Goal: Task Accomplishment & Management: Manage account settings

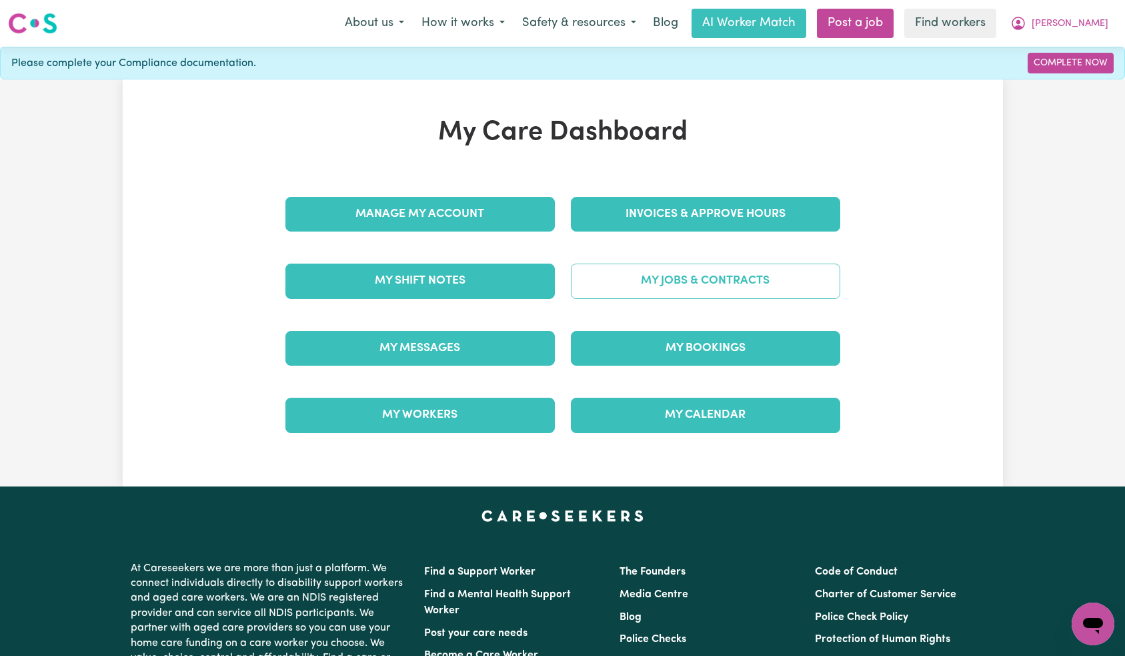
click at [684, 289] on link "My Jobs & Contracts" at bounding box center [705, 280] width 269 height 35
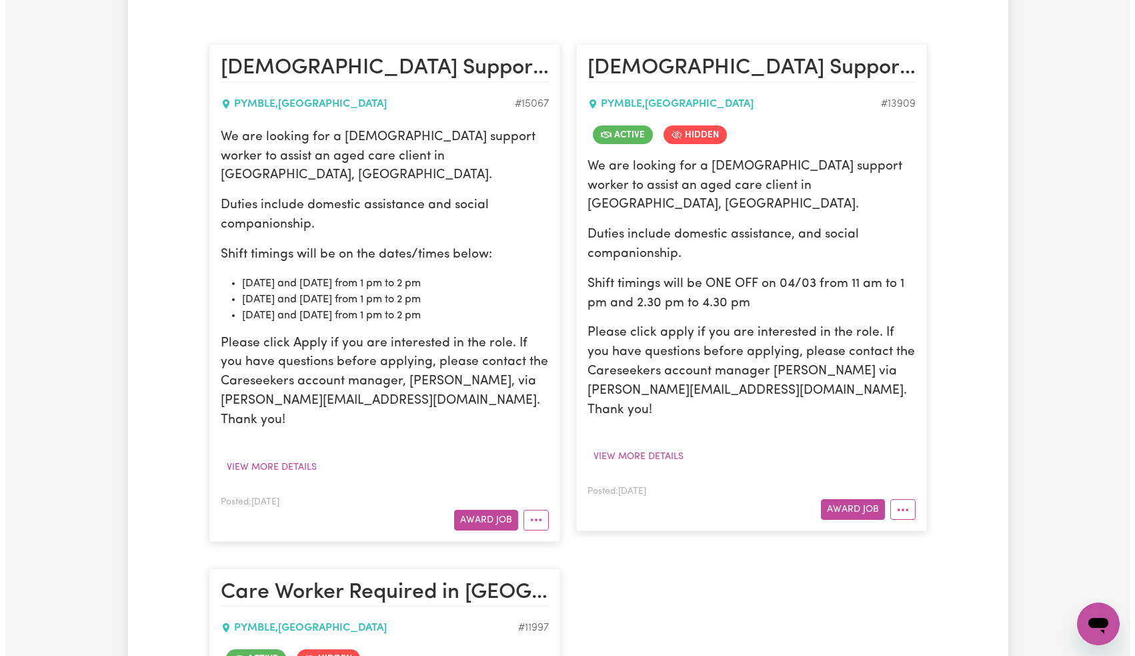
scroll to position [435, 0]
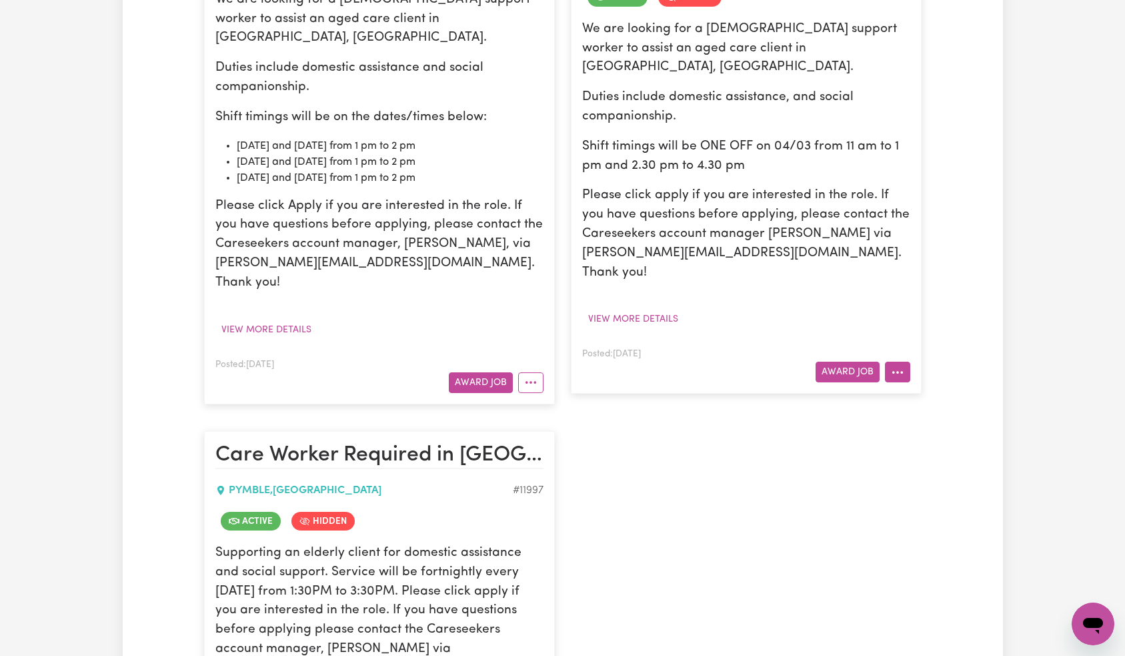
click at [898, 366] on icon "More options" at bounding box center [897, 372] width 13 height 13
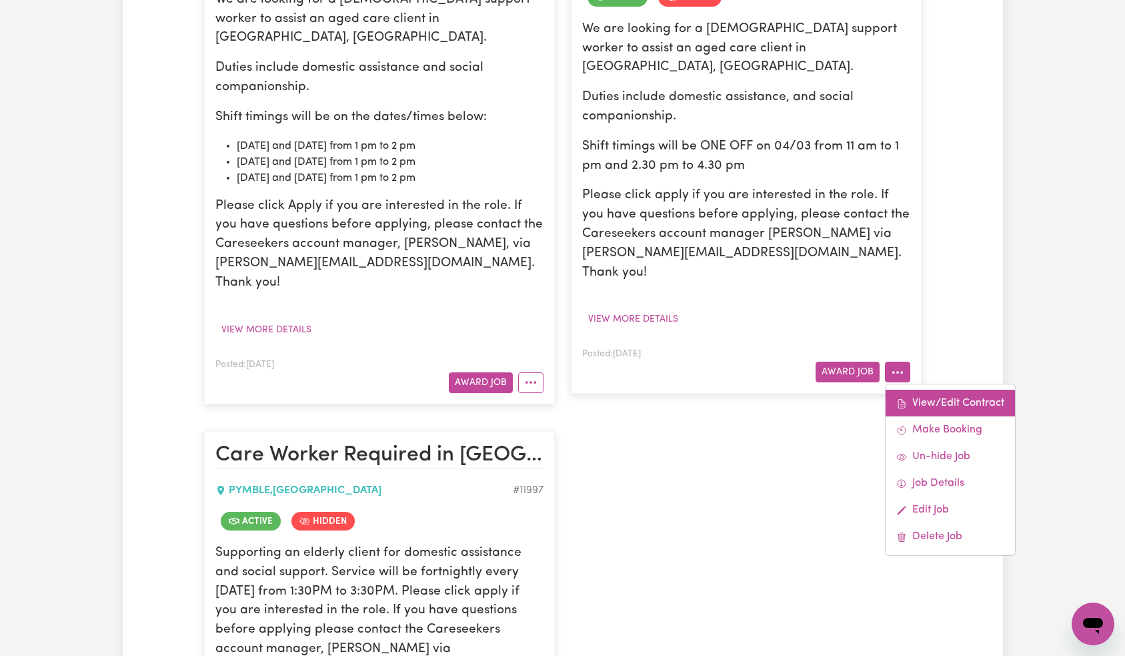
click at [927, 390] on link "View/Edit Contract" at bounding box center [950, 403] width 129 height 27
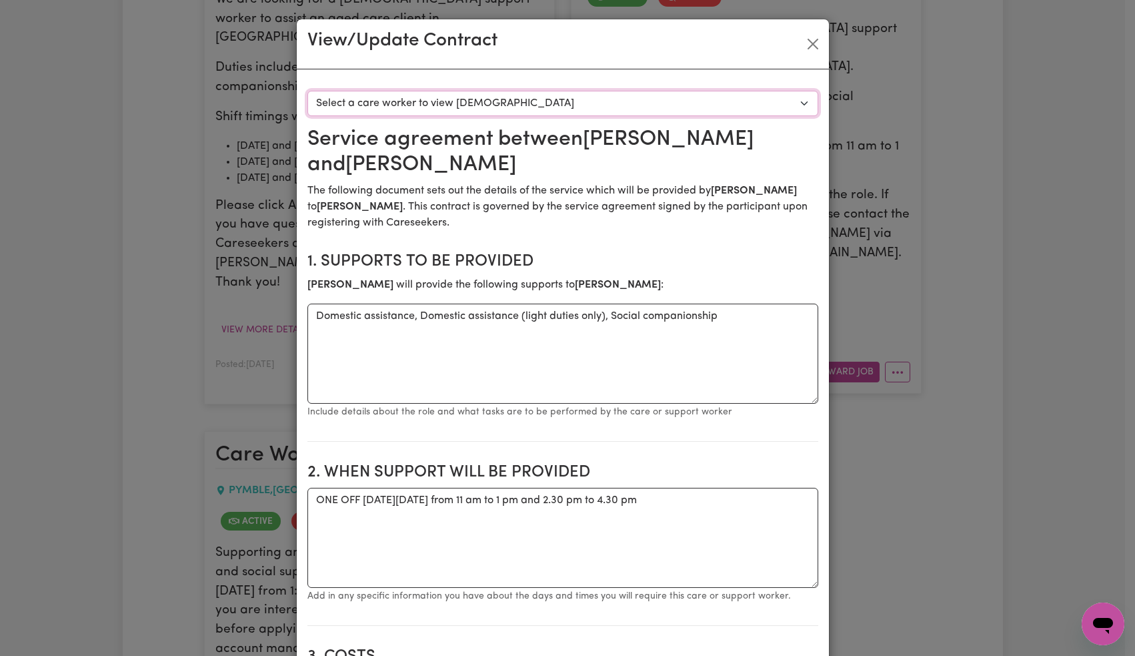
click at [697, 110] on select "Select a care worker to view contract #9985 - Annie ( Frances Ann) Cameron (con…" at bounding box center [562, 103] width 511 height 25
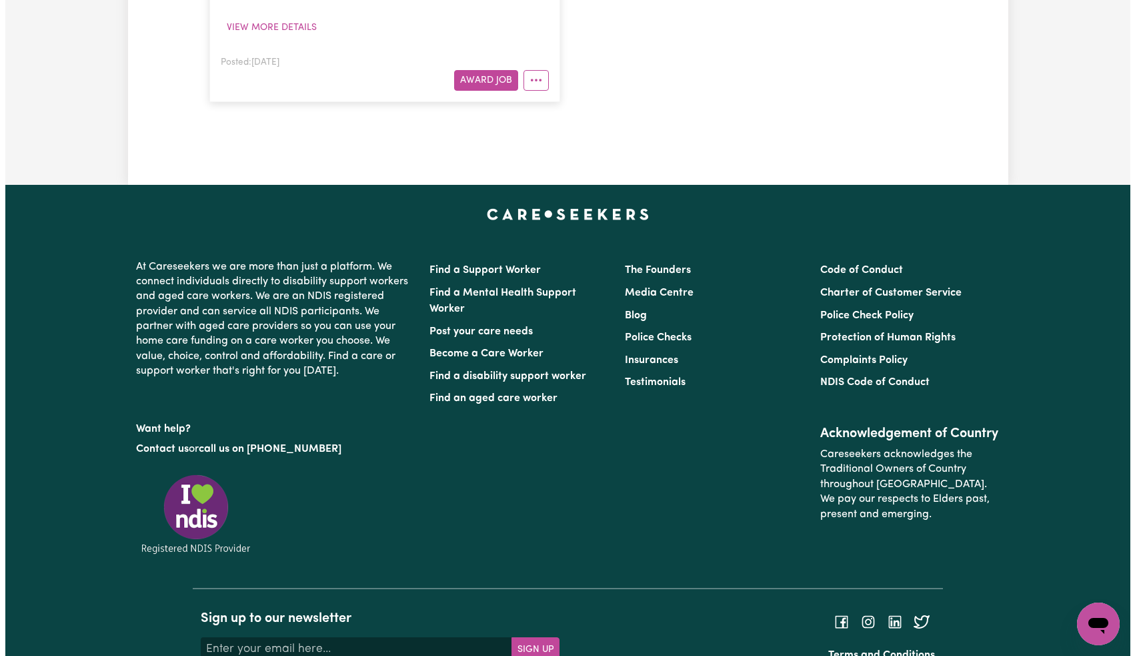
scroll to position [1061, 0]
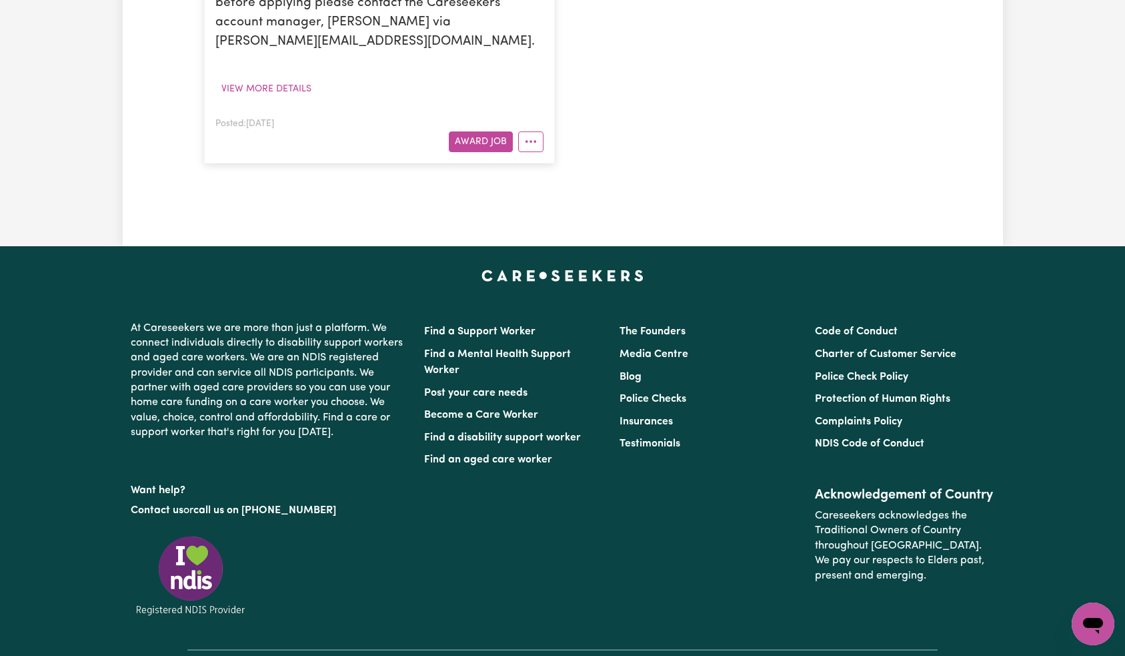
click at [542, 131] on div at bounding box center [528, 141] width 31 height 21
click at [537, 131] on button "More options" at bounding box center [530, 141] width 25 height 21
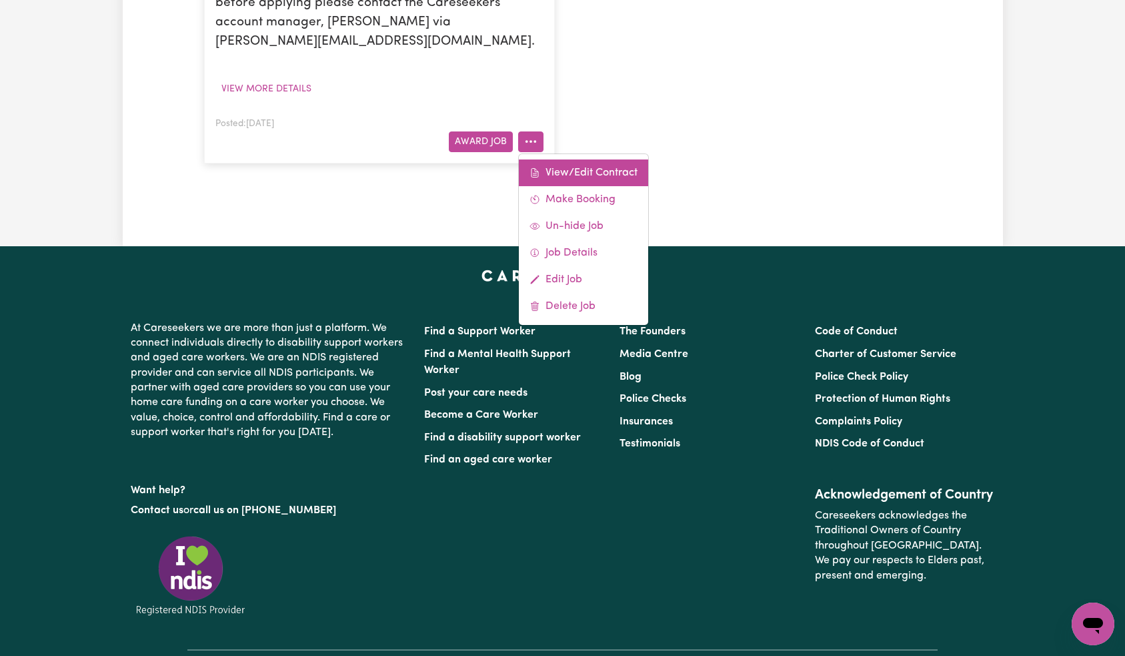
click at [566, 159] on link "View/Edit Contract" at bounding box center [583, 172] width 129 height 27
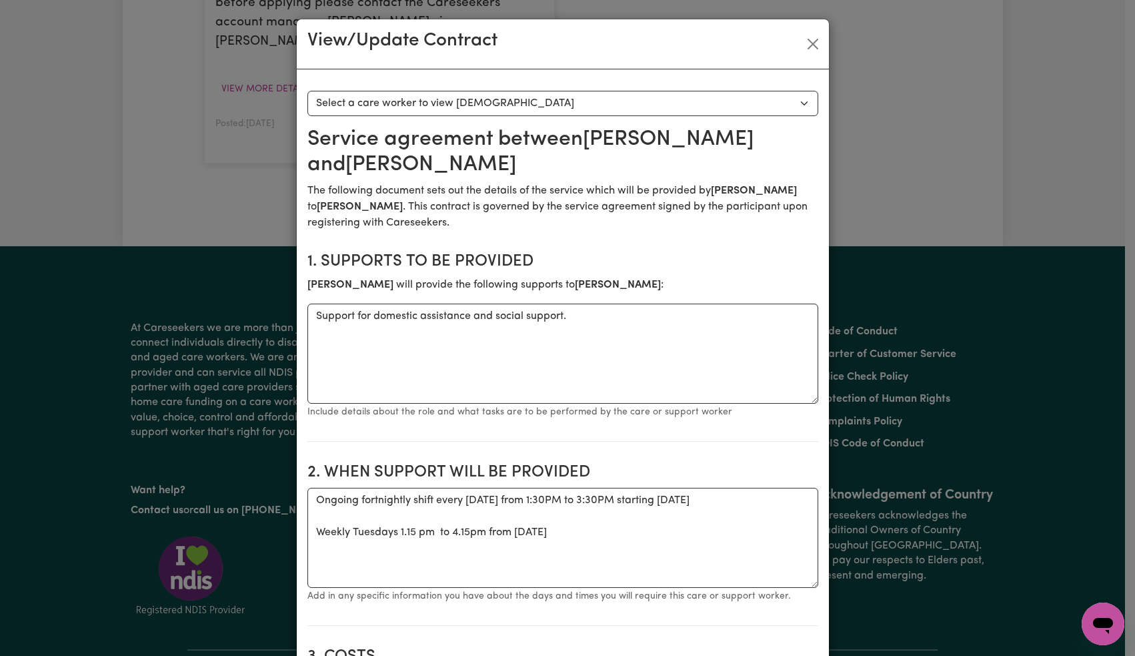
click at [610, 93] on select "Select a care worker to view contract #8890 - Lena Hughes (contract accepted)" at bounding box center [562, 103] width 511 height 25
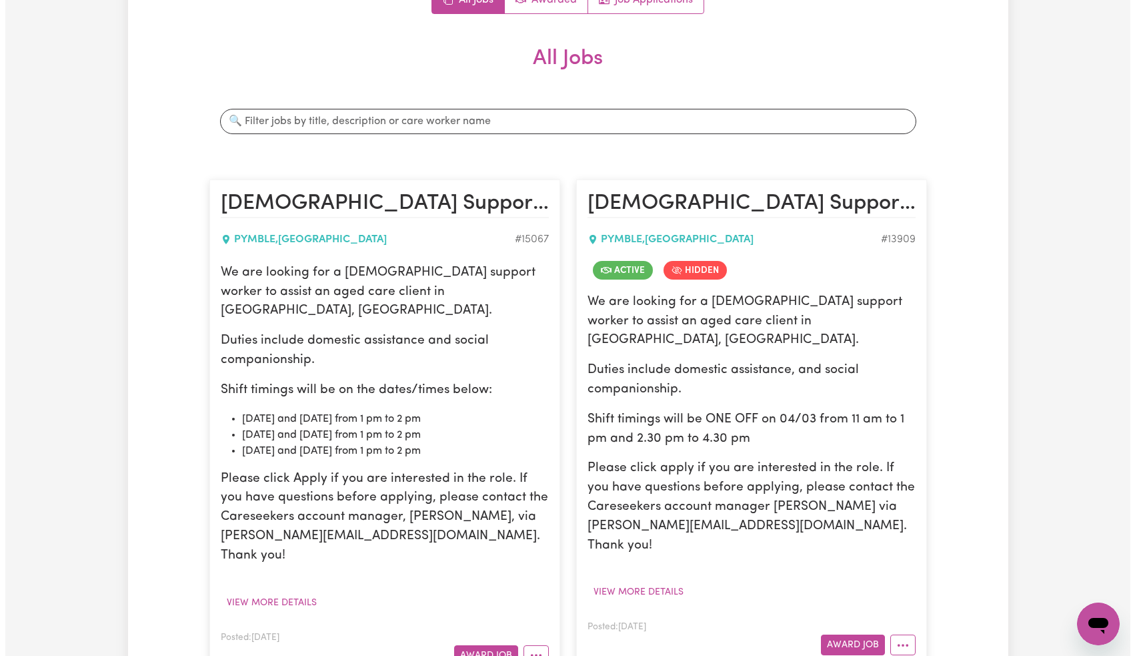
scroll to position [231, 0]
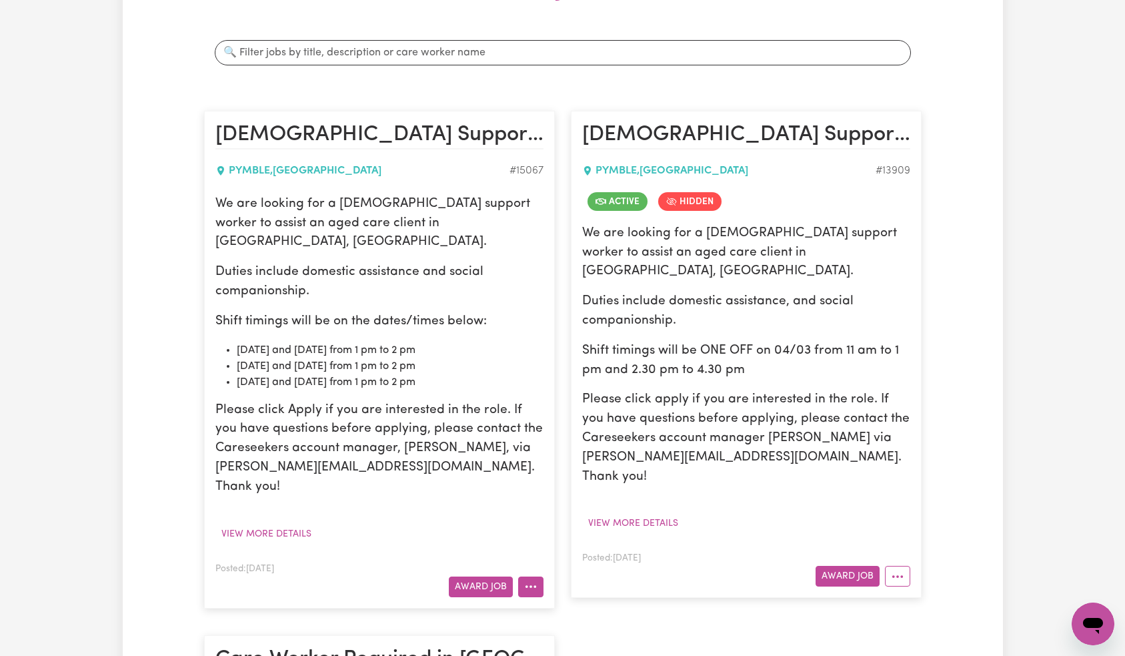
click at [532, 580] on icon "More options" at bounding box center [530, 586] width 13 height 13
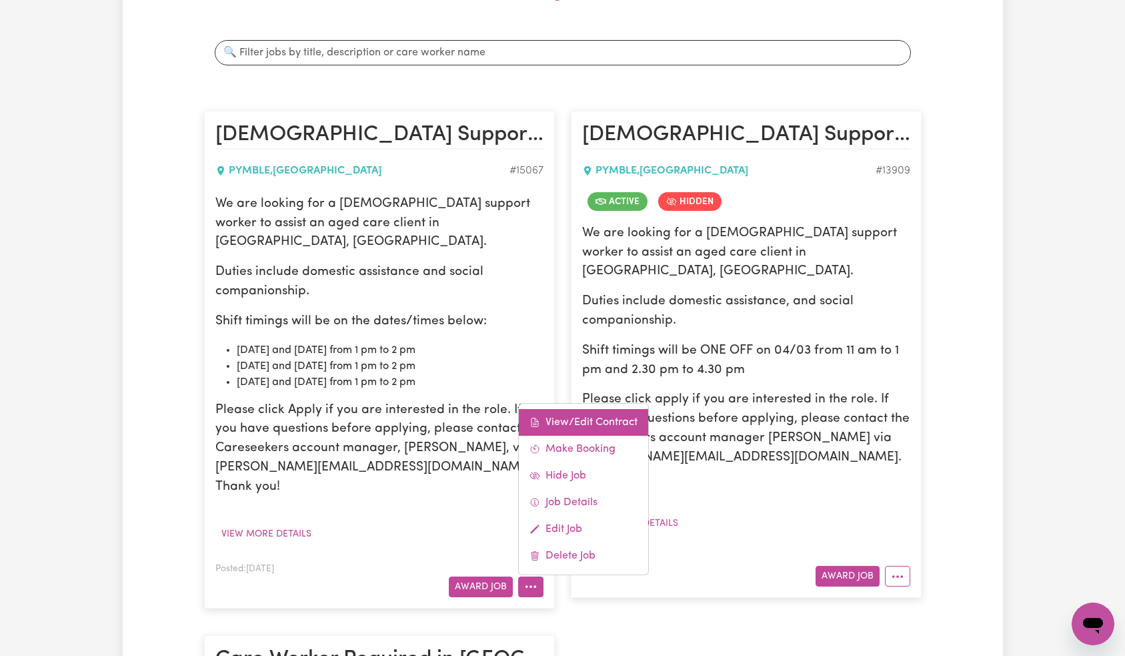
click at [586, 409] on link "View/Edit Contract" at bounding box center [583, 422] width 129 height 27
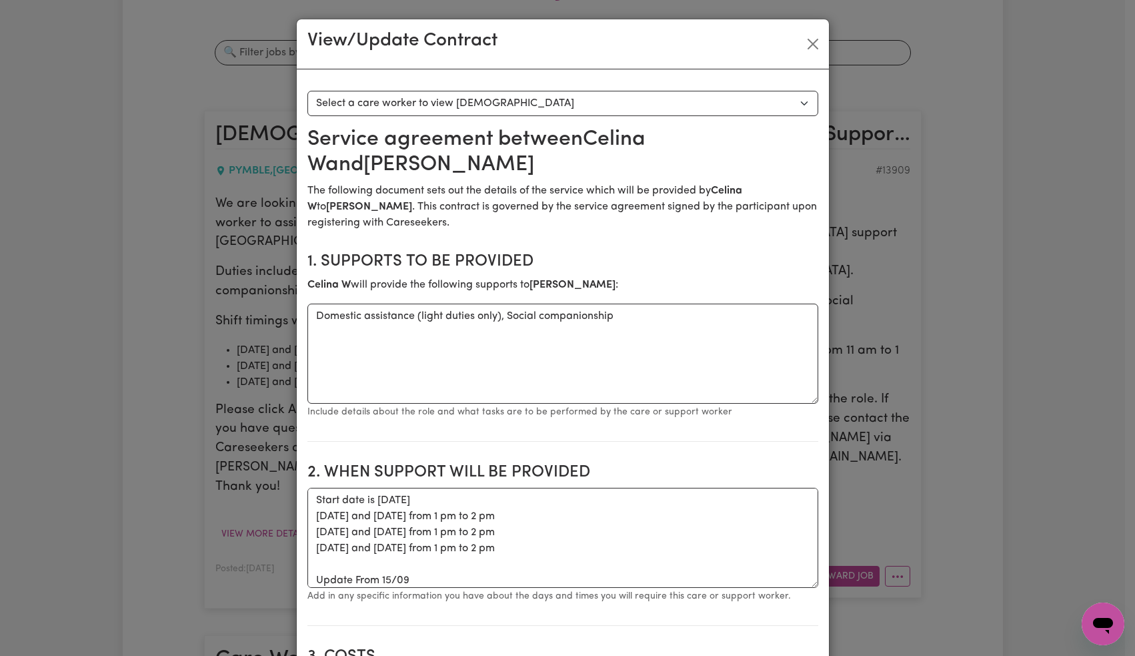
click at [600, 105] on select "Select a care worker to view contract #10603 - Celina W (contract terminated)" at bounding box center [562, 103] width 511 height 25
click at [360, 103] on select "Select a care worker to view contract #10603 - Celina W (contract terminated)" at bounding box center [562, 103] width 511 height 25
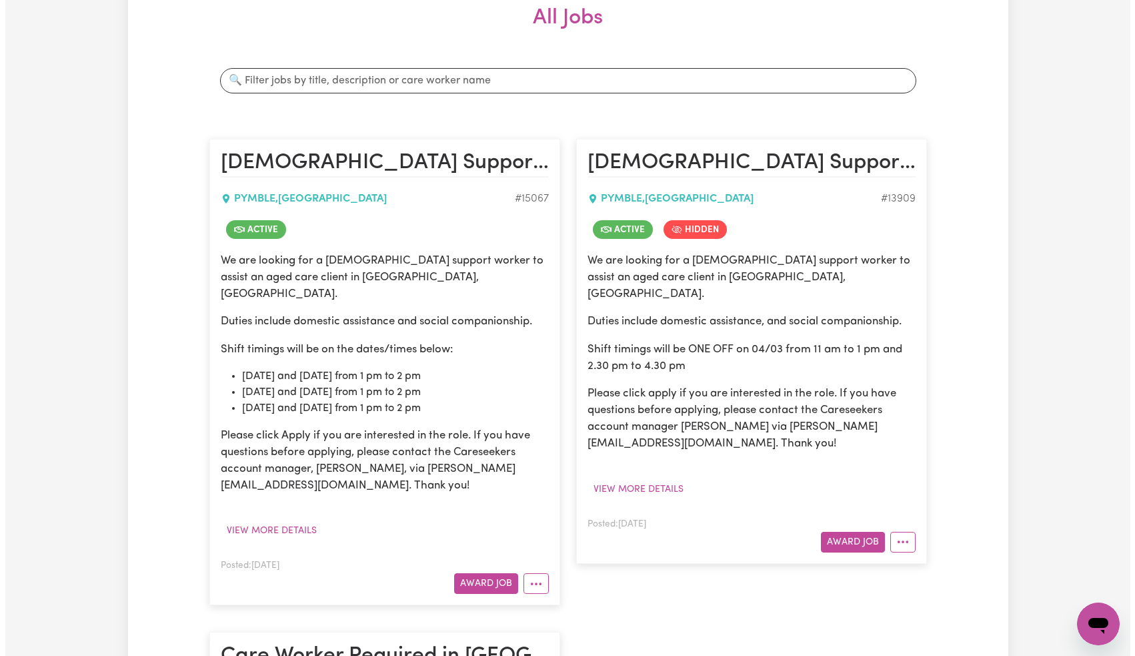
scroll to position [195, 0]
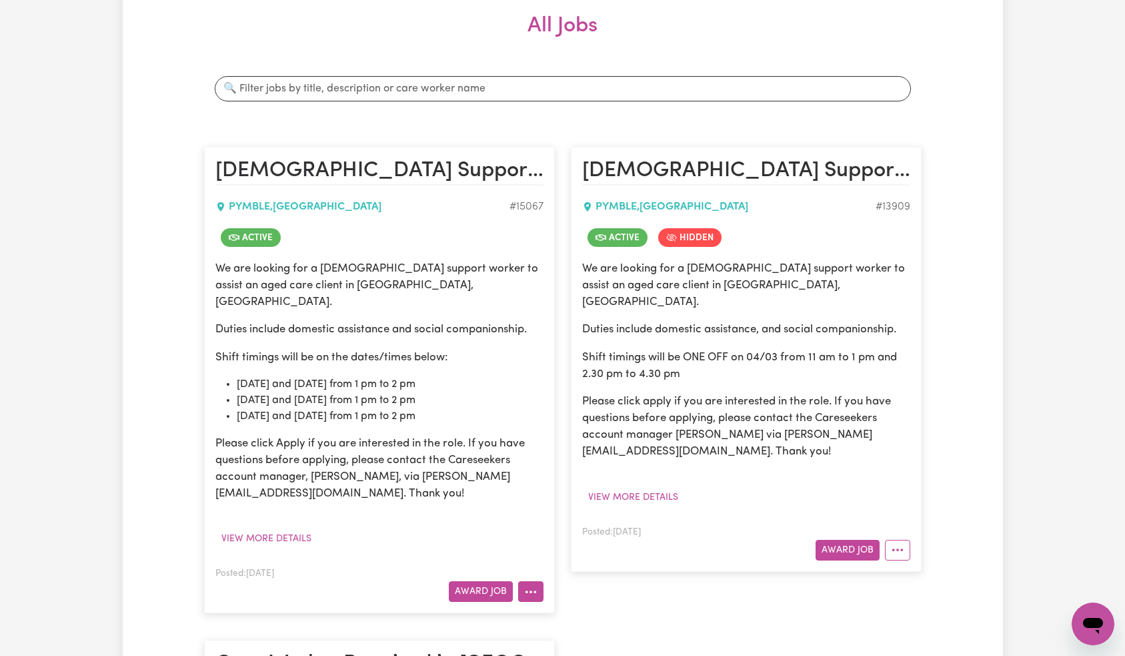
click at [533, 585] on button "More options" at bounding box center [530, 591] width 25 height 21
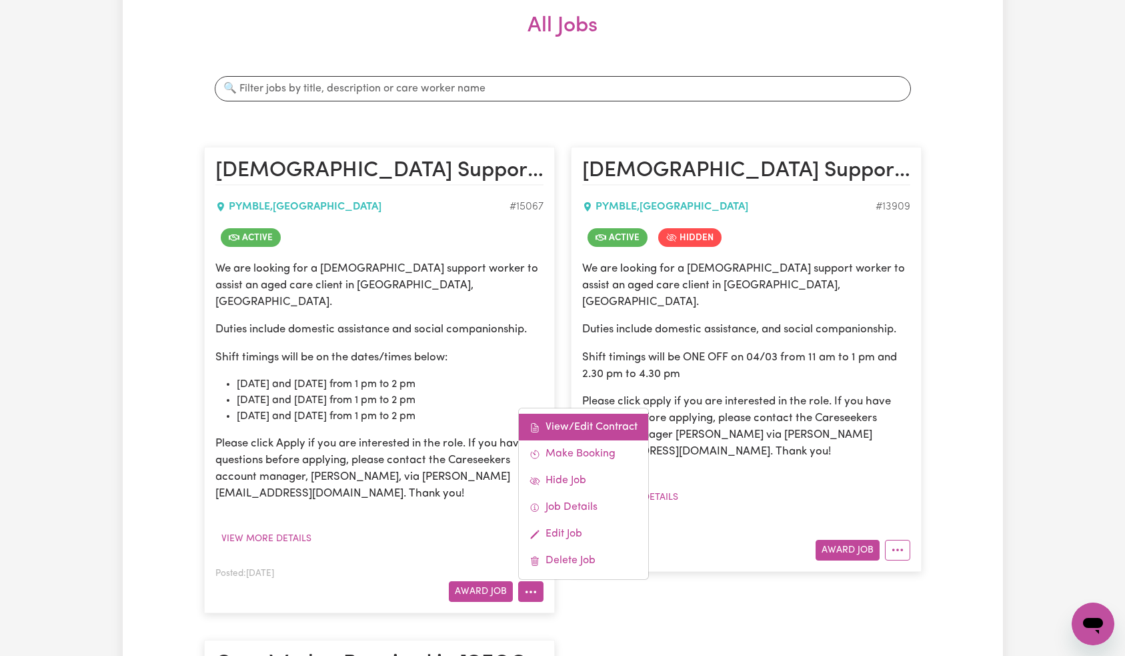
click at [600, 414] on link "View/Edit Contract" at bounding box center [583, 427] width 129 height 27
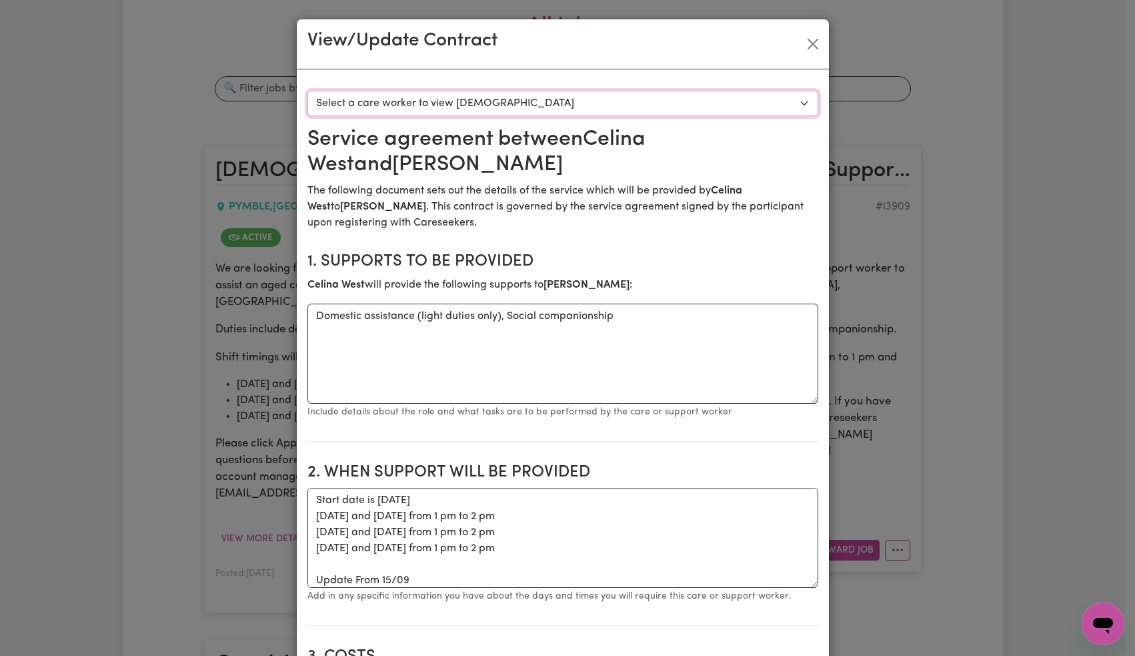
click at [694, 105] on select "Select a care worker to view [DEMOGRAPHIC_DATA] #10603 - [PERSON_NAME] (contrac…" at bounding box center [562, 103] width 511 height 25
click at [817, 46] on button "Close" at bounding box center [812, 43] width 21 height 21
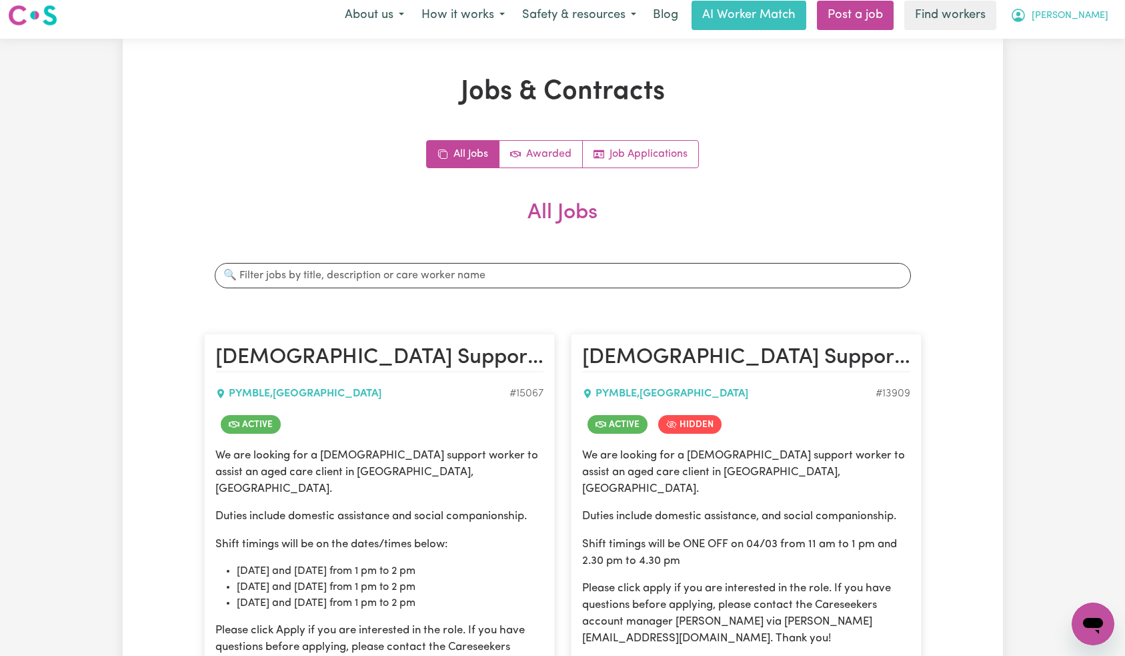
scroll to position [0, 0]
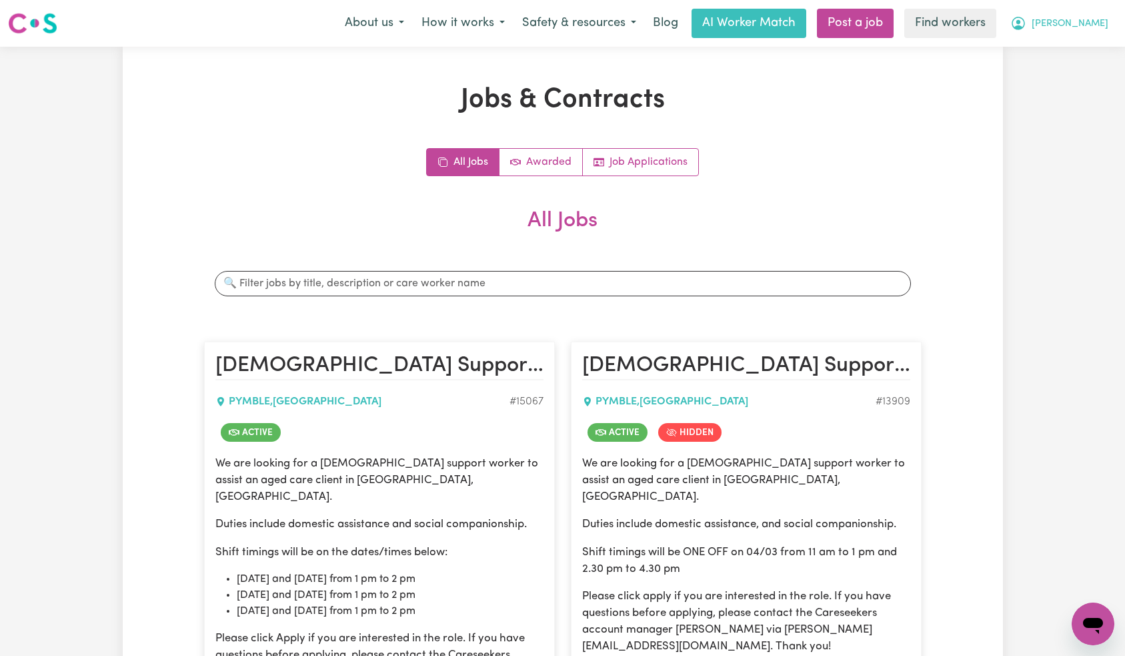
click at [1079, 33] on nav "Menu About us How it works Safety & resources Blog AI Worker Match Post a job F…" at bounding box center [562, 23] width 1125 height 47
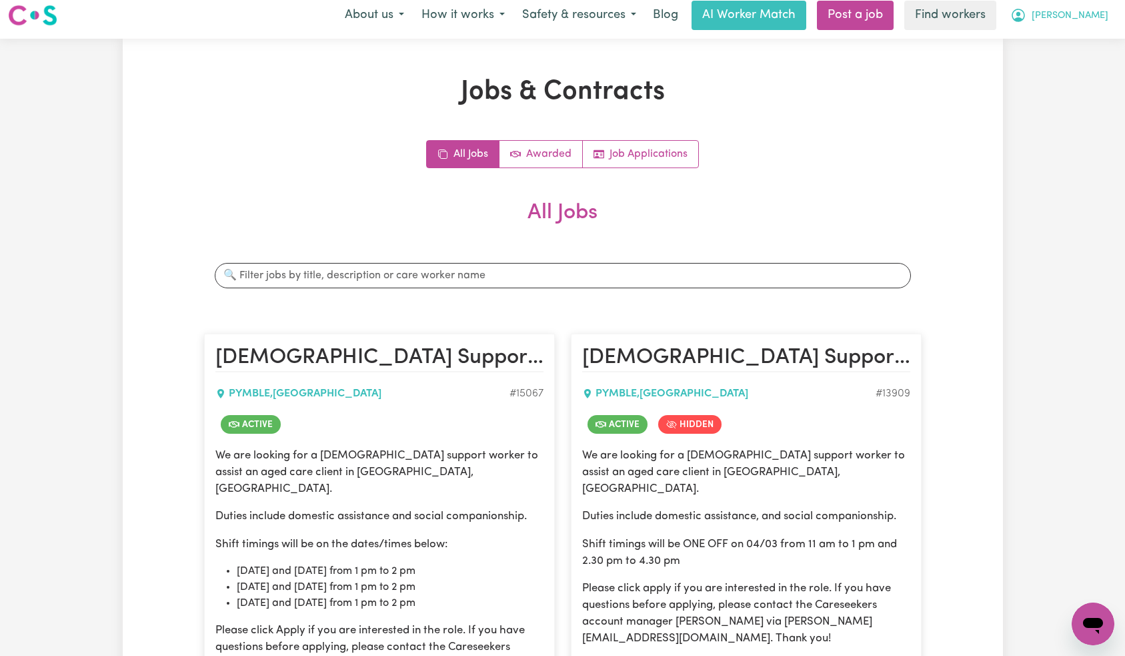
click at [1083, 22] on span "[PERSON_NAME]" at bounding box center [1070, 16] width 77 height 15
click at [1078, 37] on link "My Dashboard" at bounding box center [1063, 43] width 105 height 25
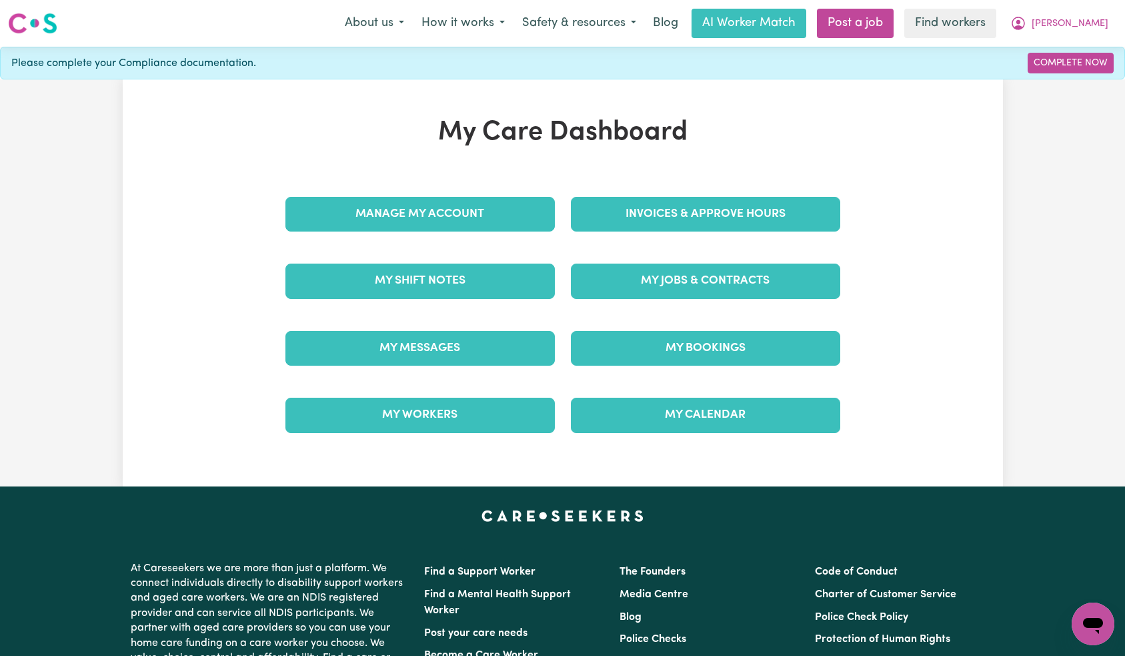
click at [534, 189] on div "Manage My Account" at bounding box center [419, 214] width 285 height 67
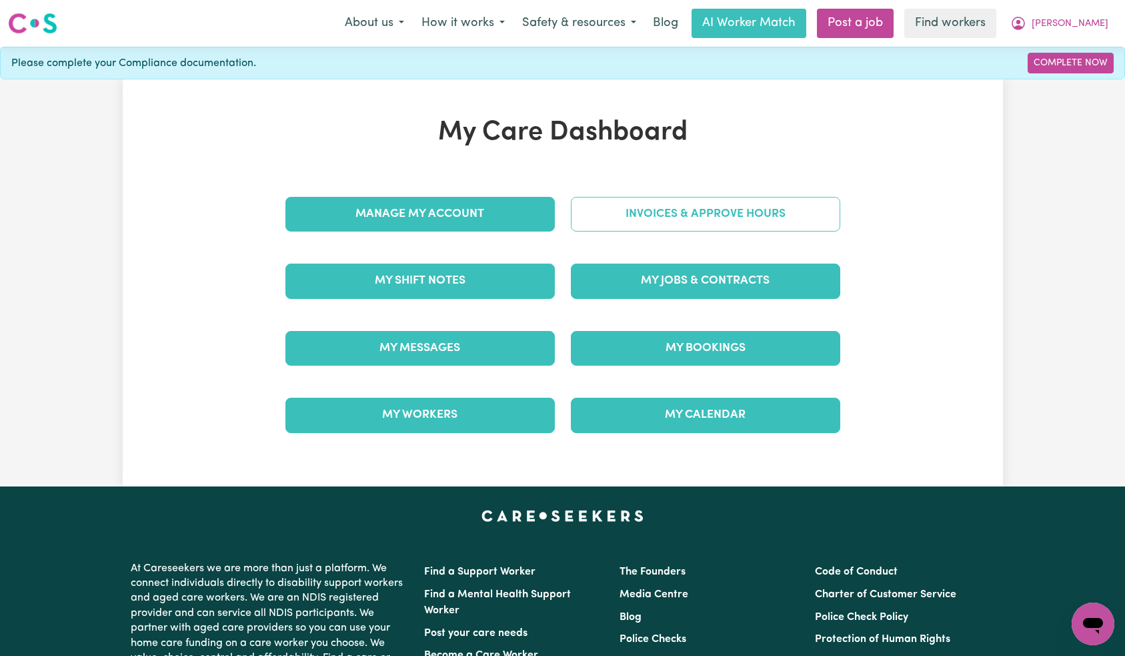
click at [686, 209] on link "Invoices & Approve Hours" at bounding box center [705, 214] width 269 height 35
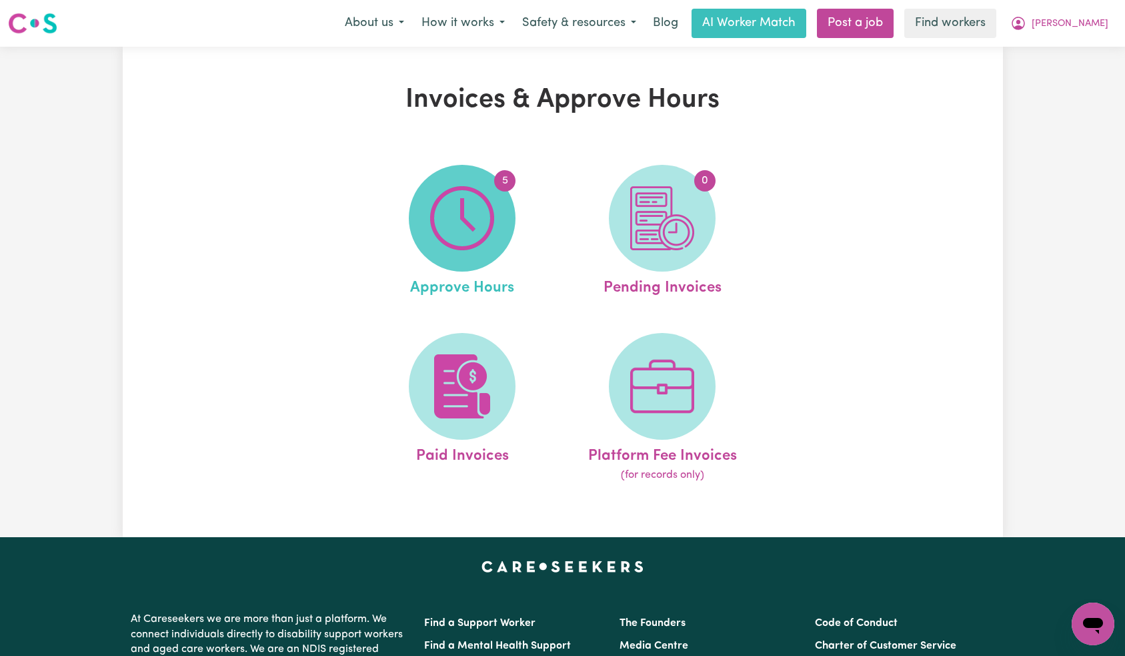
click at [483, 234] on img at bounding box center [462, 218] width 64 height 64
